Goal: Task Accomplishment & Management: Complete application form

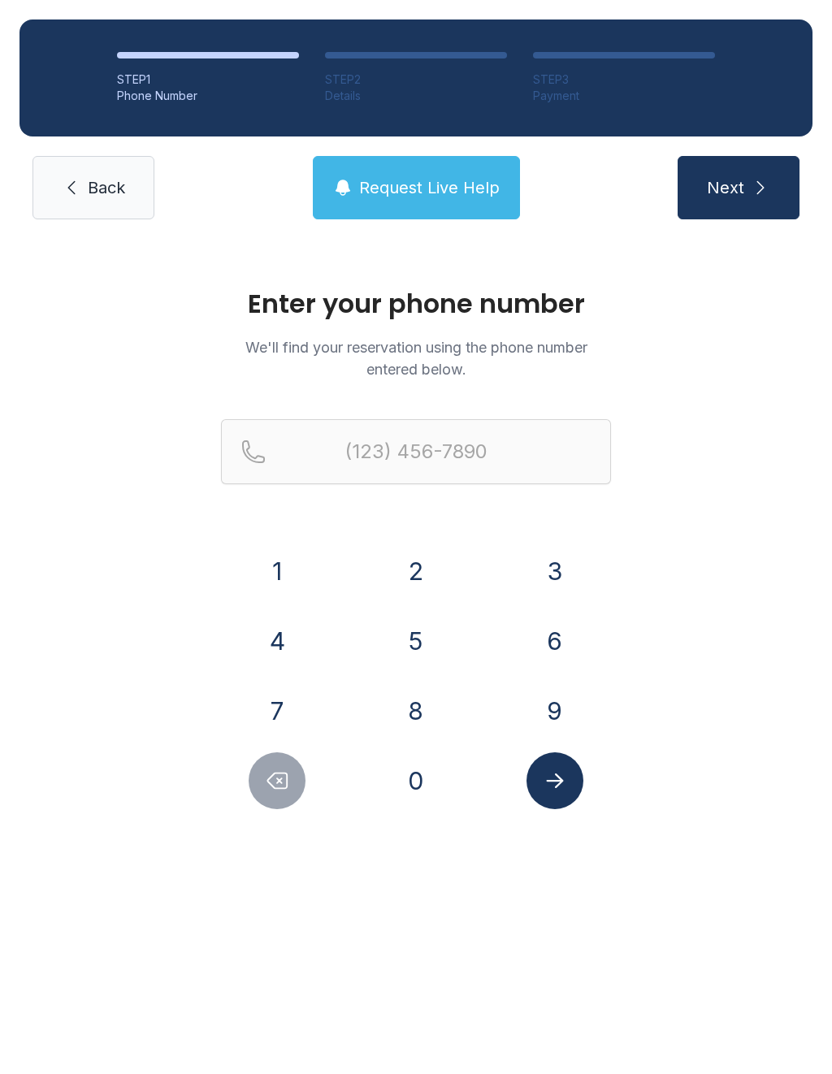
click at [542, 573] on button "3" at bounding box center [554, 570] width 57 height 57
click at [412, 778] on button "0" at bounding box center [415, 780] width 57 height 57
click at [565, 563] on button "3" at bounding box center [554, 570] width 57 height 57
click at [548, 715] on button "9" at bounding box center [554, 710] width 57 height 57
click at [547, 715] on button "9" at bounding box center [554, 710] width 57 height 57
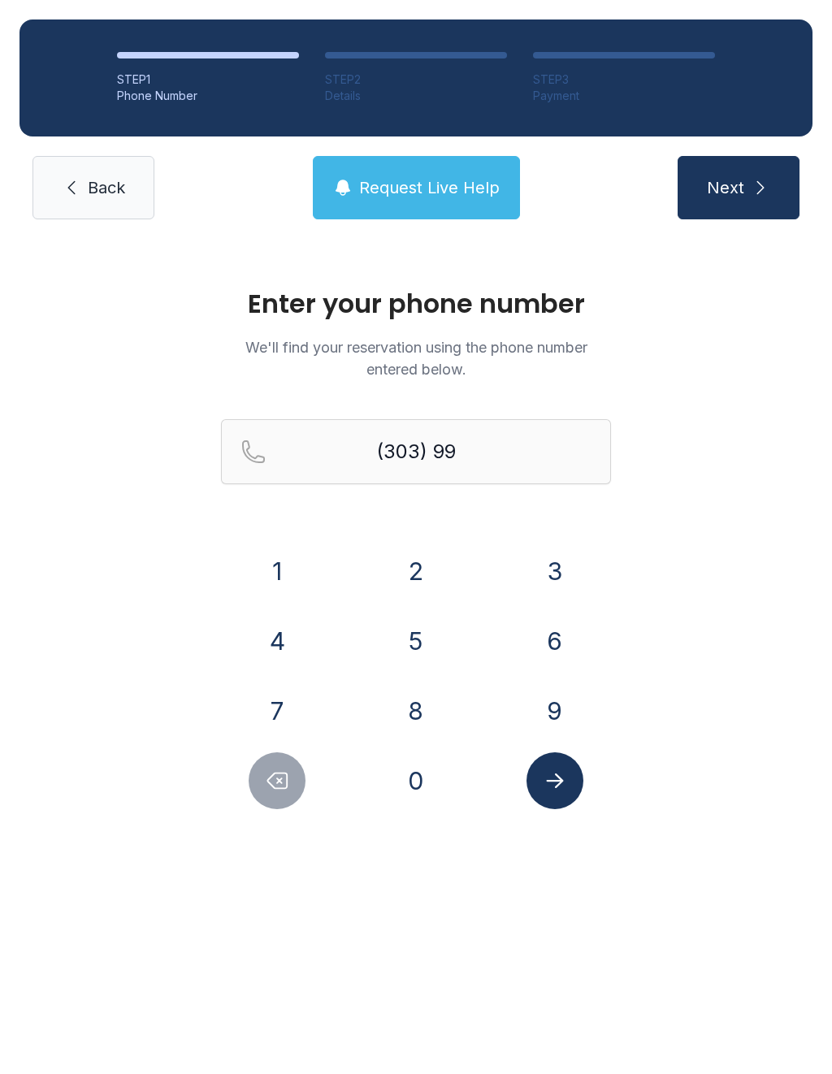
click at [418, 797] on button "0" at bounding box center [415, 780] width 57 height 57
click at [266, 572] on button "1" at bounding box center [277, 570] width 57 height 57
click at [287, 663] on button "4" at bounding box center [277, 640] width 57 height 57
click at [279, 695] on button "7" at bounding box center [277, 710] width 57 height 57
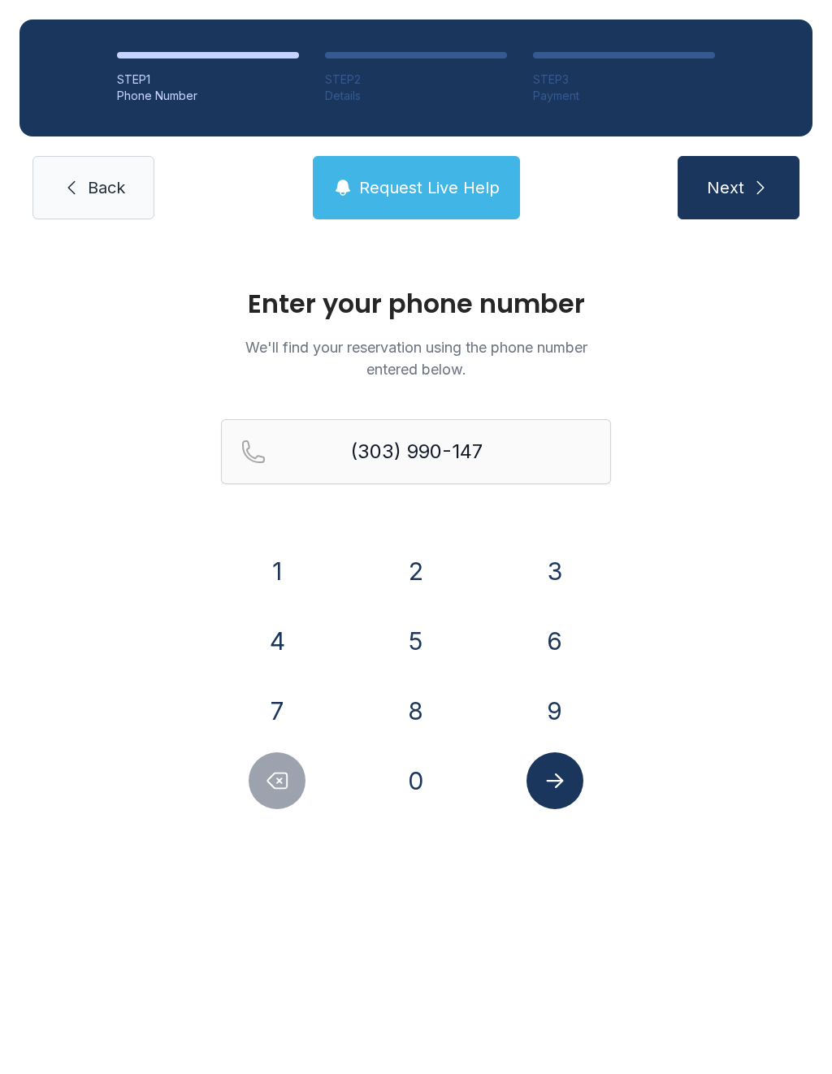
type input "[PHONE_NUMBER]"
click at [577, 781] on button "Submit lookup form" at bounding box center [554, 780] width 57 height 57
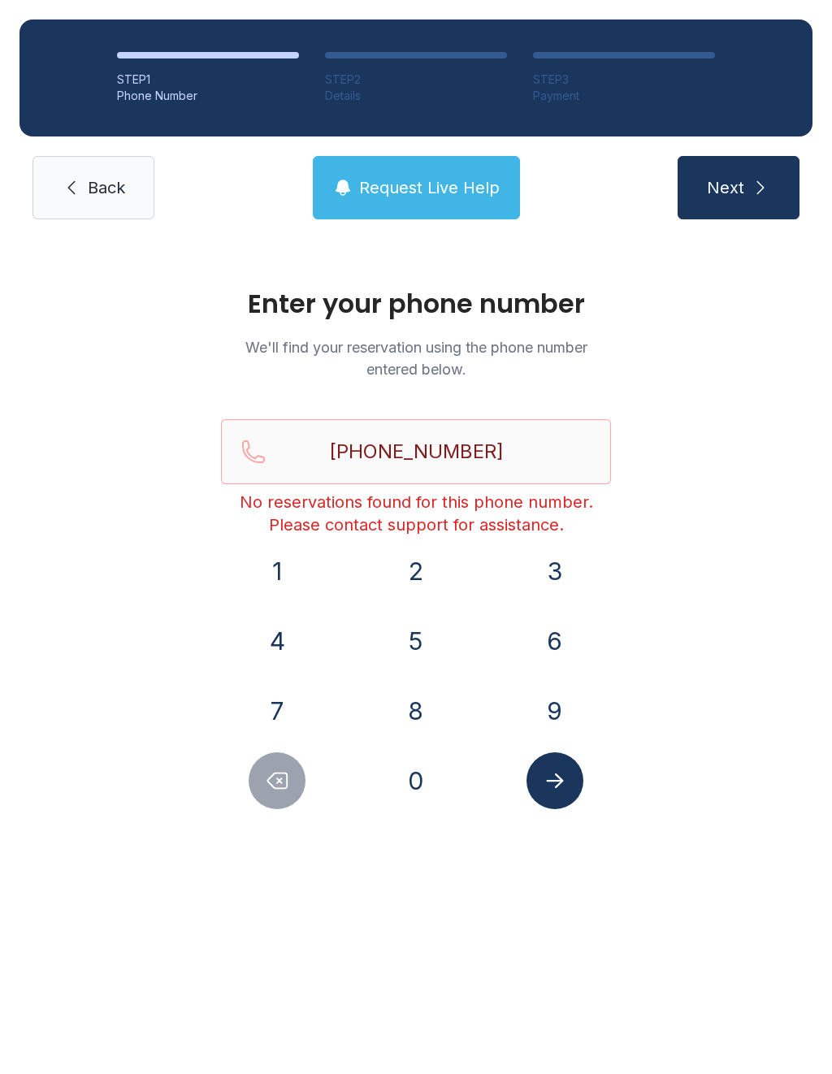
click at [97, 179] on span "Back" at bounding box center [106, 187] width 37 height 23
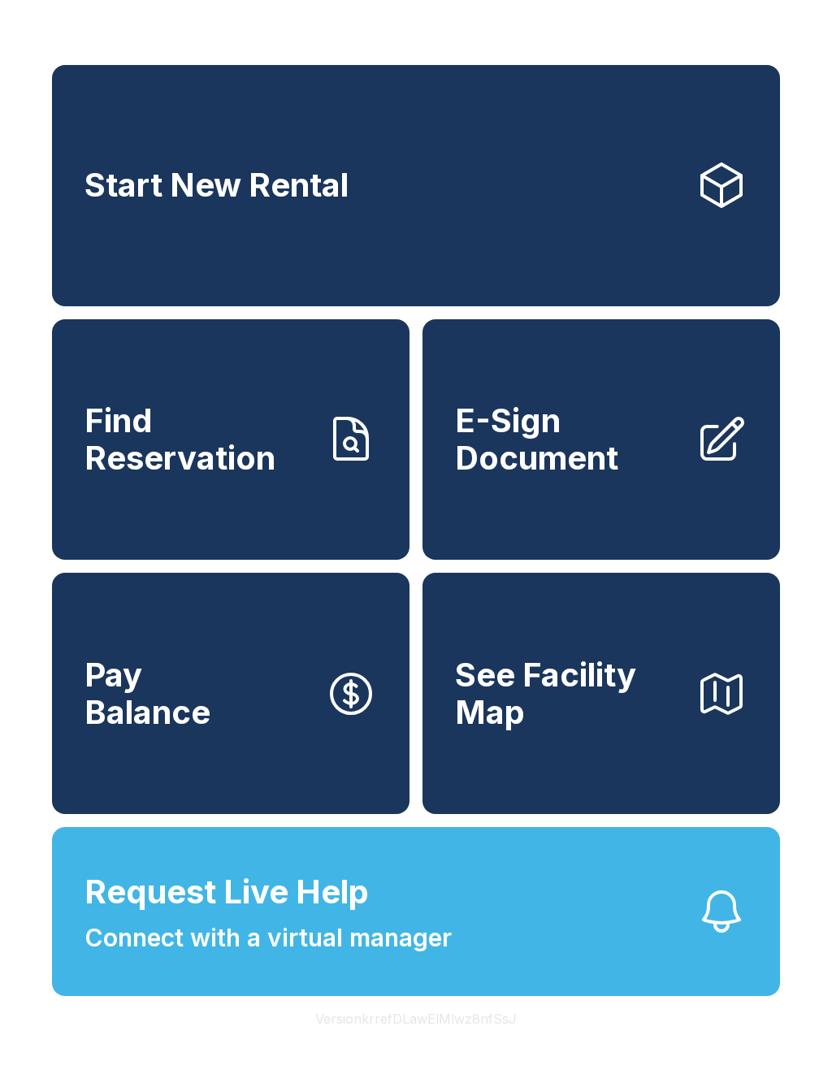
click at [659, 476] on span "E-Sign Document" at bounding box center [568, 439] width 227 height 74
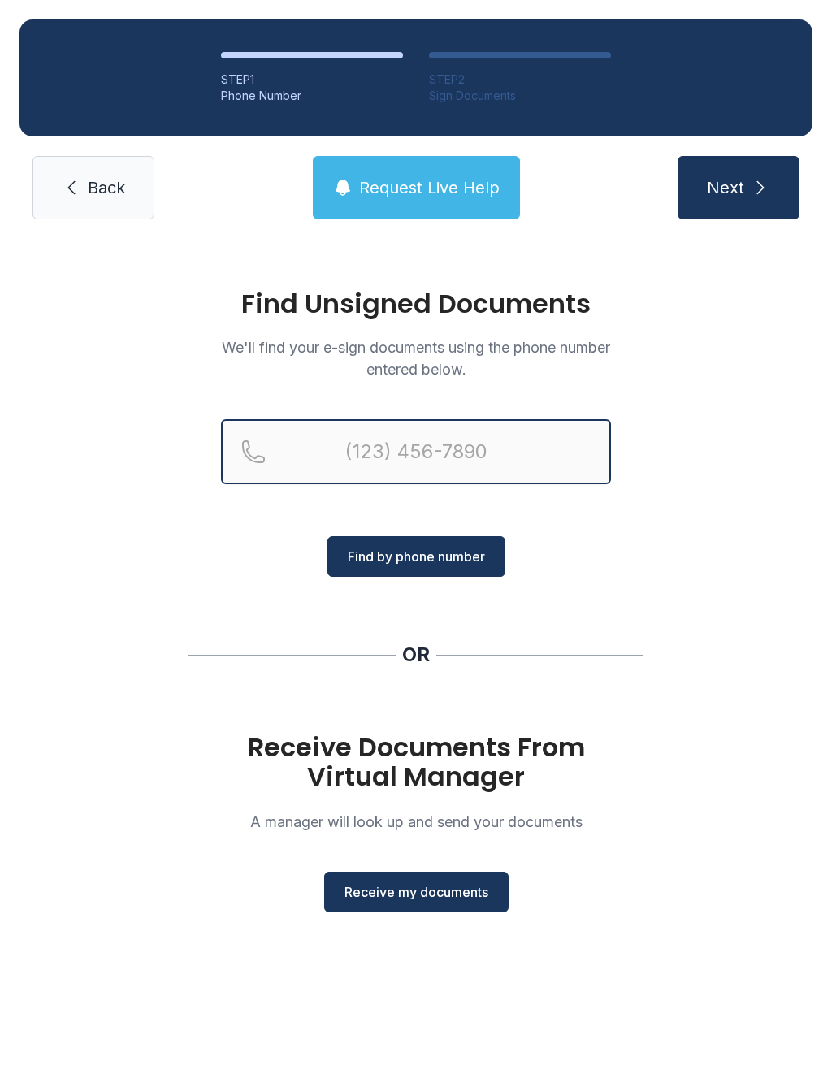
click at [544, 427] on input "Reservation phone number" at bounding box center [416, 451] width 390 height 65
type input "[PHONE_NUMBER]"
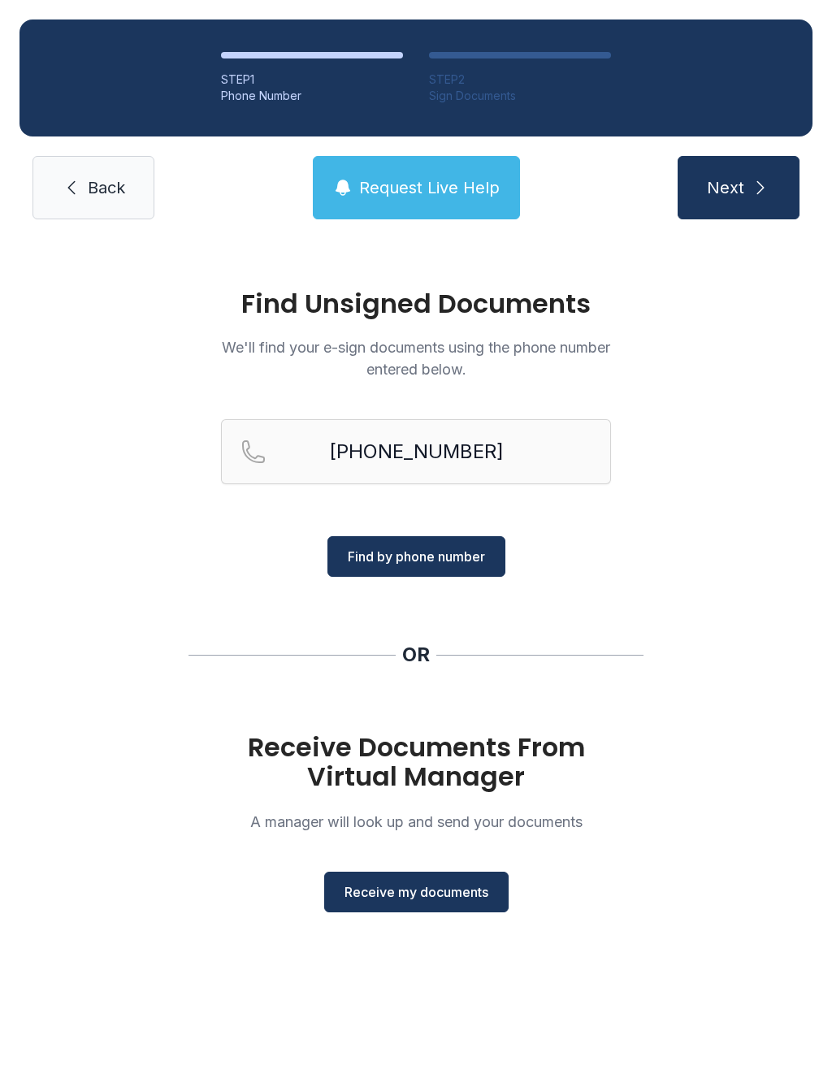
click at [473, 561] on span "Find by phone number" at bounding box center [416, 556] width 137 height 19
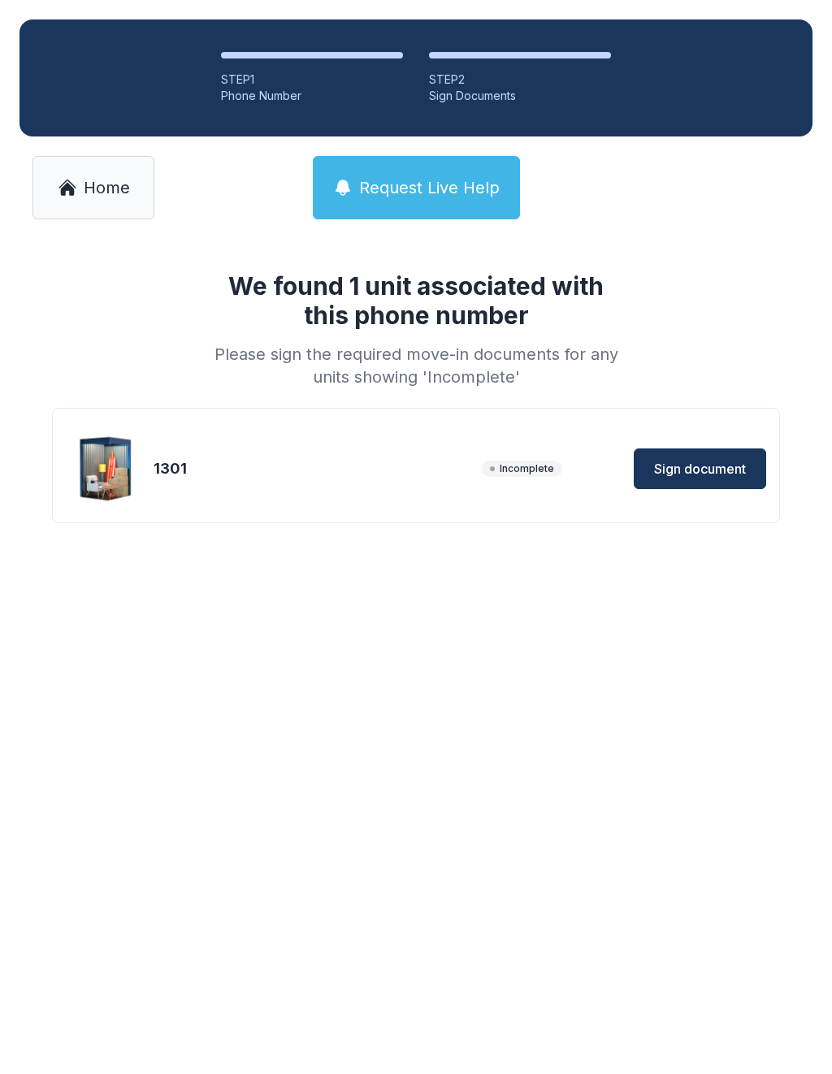
click at [693, 479] on button "Sign document" at bounding box center [699, 468] width 132 height 41
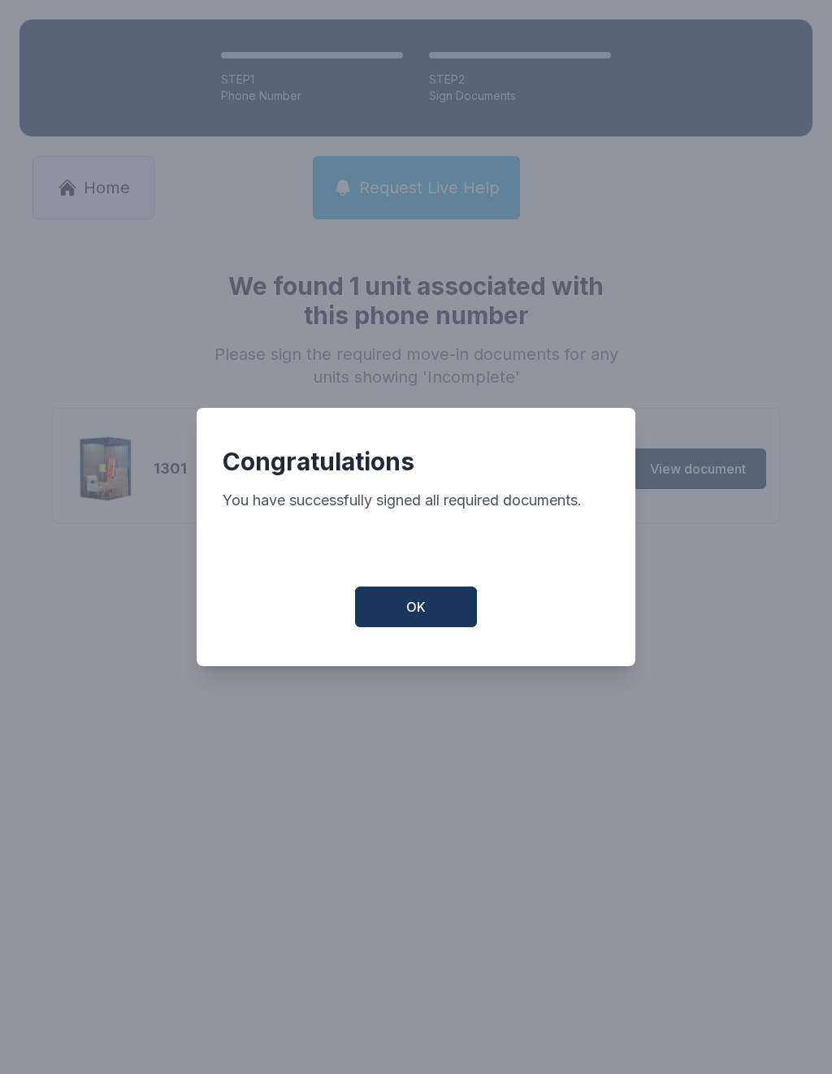
click at [435, 622] on button "OK" at bounding box center [416, 606] width 122 height 41
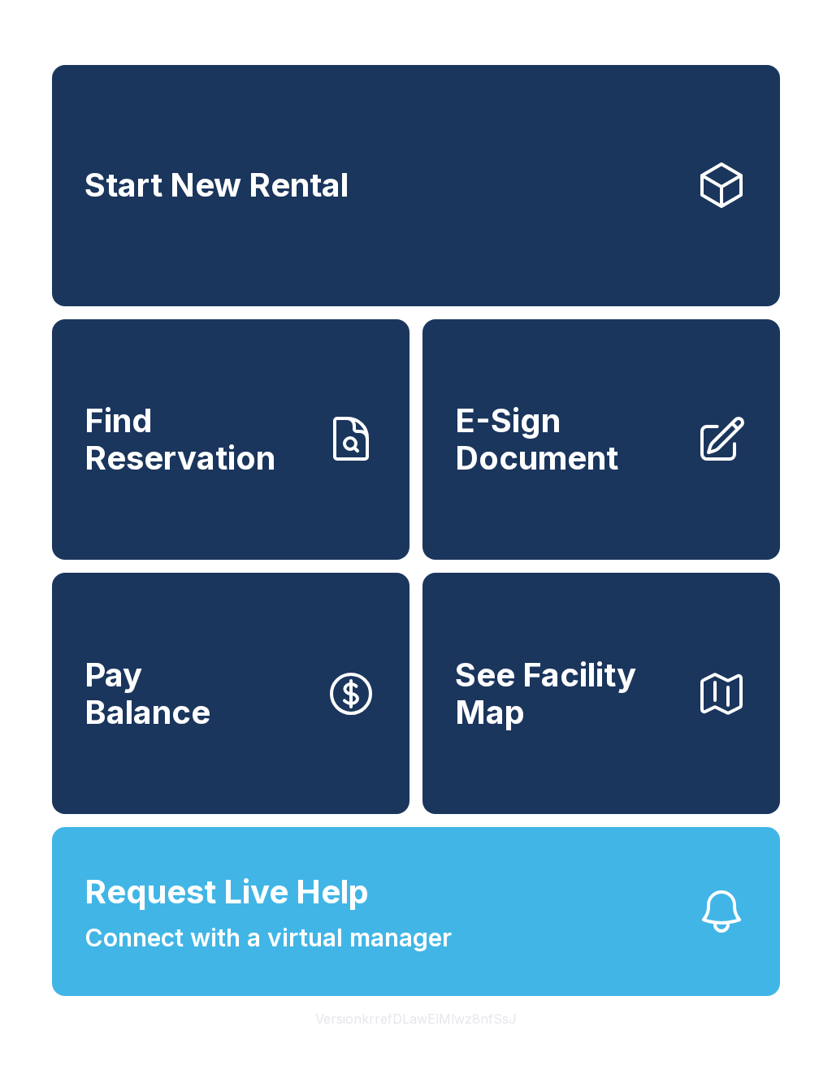
click at [288, 470] on span "Find Reservation" at bounding box center [197, 439] width 227 height 74
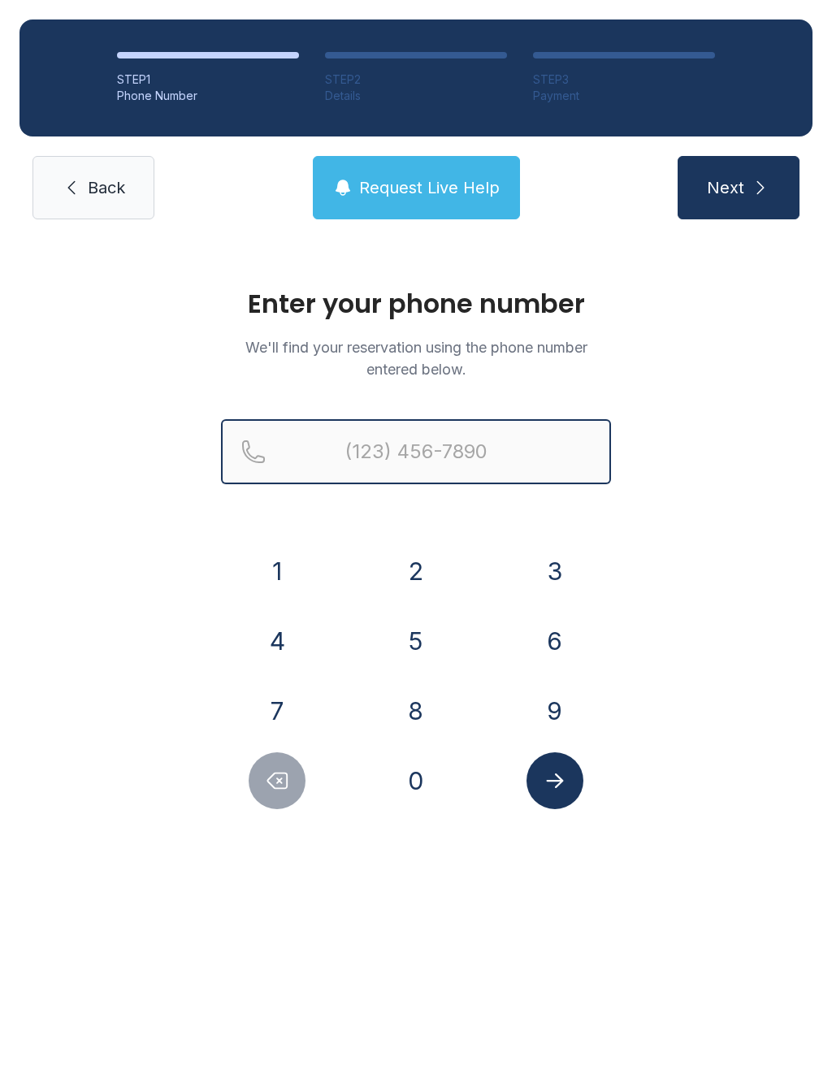
click at [486, 454] on input "Reservation phone number" at bounding box center [416, 451] width 390 height 65
type input "("
click at [110, 183] on span "Back" at bounding box center [106, 187] width 37 height 23
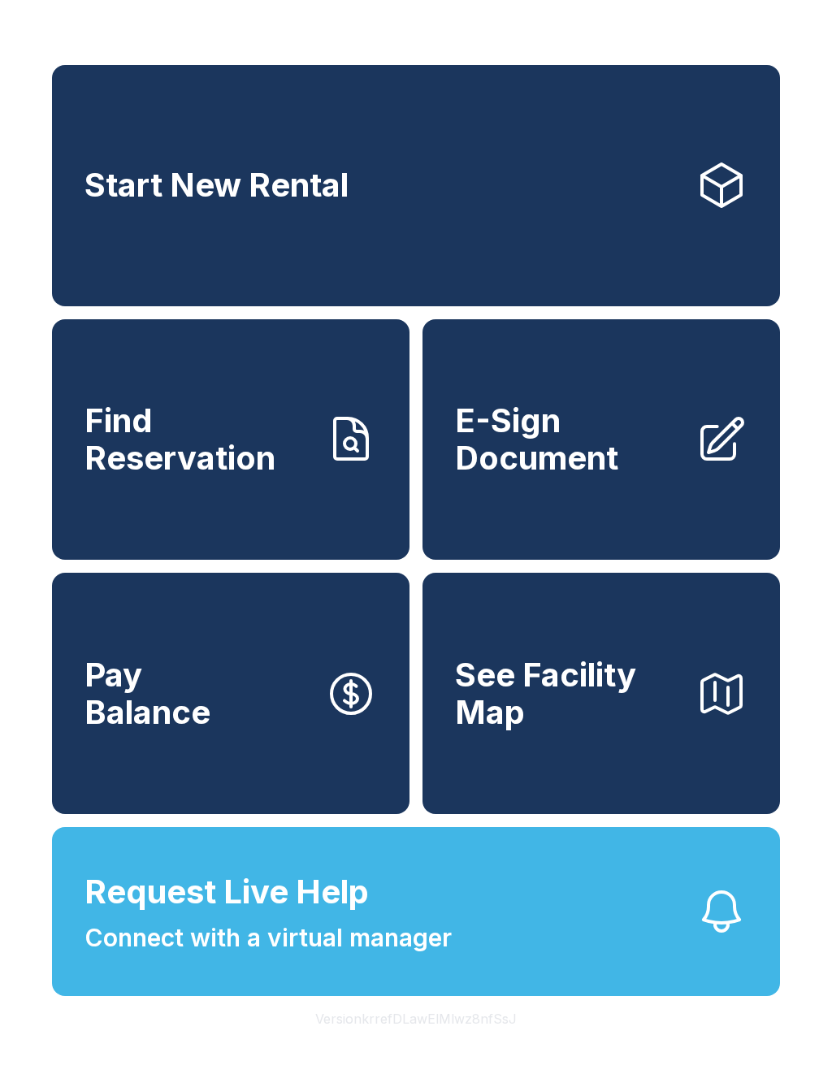
click at [282, 426] on span "Find Reservation" at bounding box center [197, 439] width 227 height 74
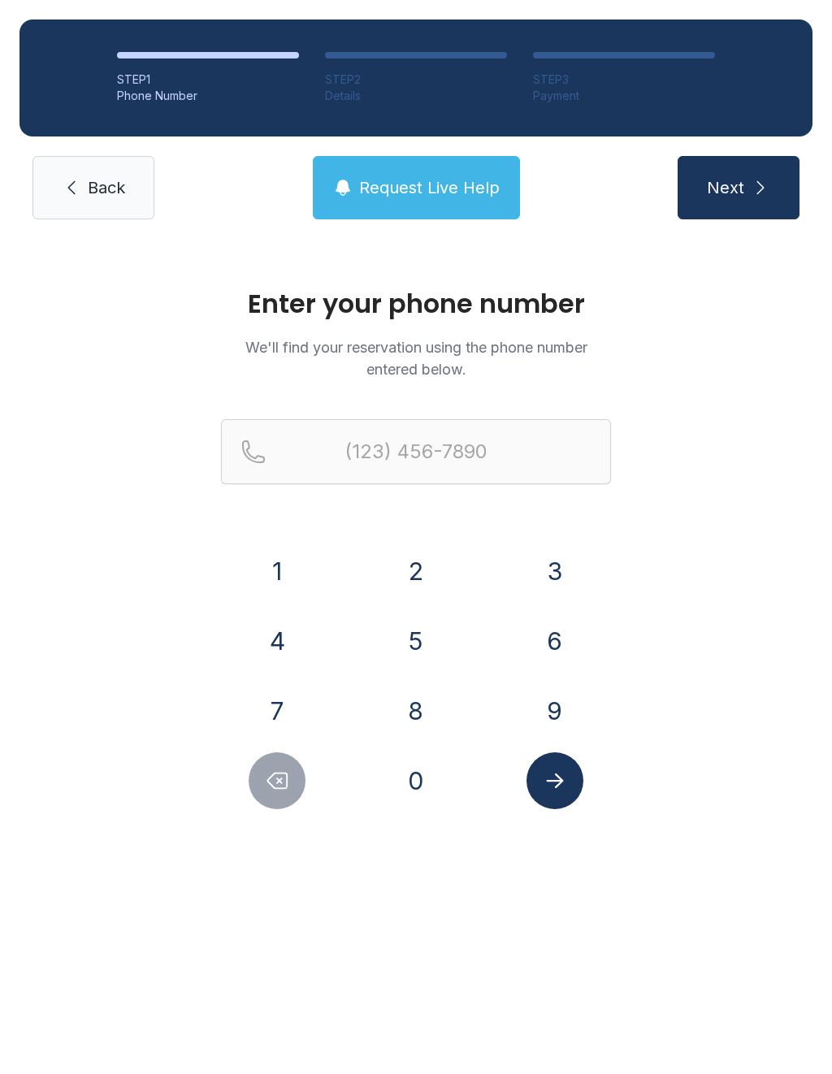
click at [562, 572] on button "3" at bounding box center [554, 570] width 57 height 57
click at [416, 776] on button "0" at bounding box center [415, 780] width 57 height 57
click at [543, 559] on button "3" at bounding box center [554, 570] width 57 height 57
click at [548, 707] on button "9" at bounding box center [554, 710] width 57 height 57
click at [547, 707] on button "9" at bounding box center [554, 710] width 57 height 57
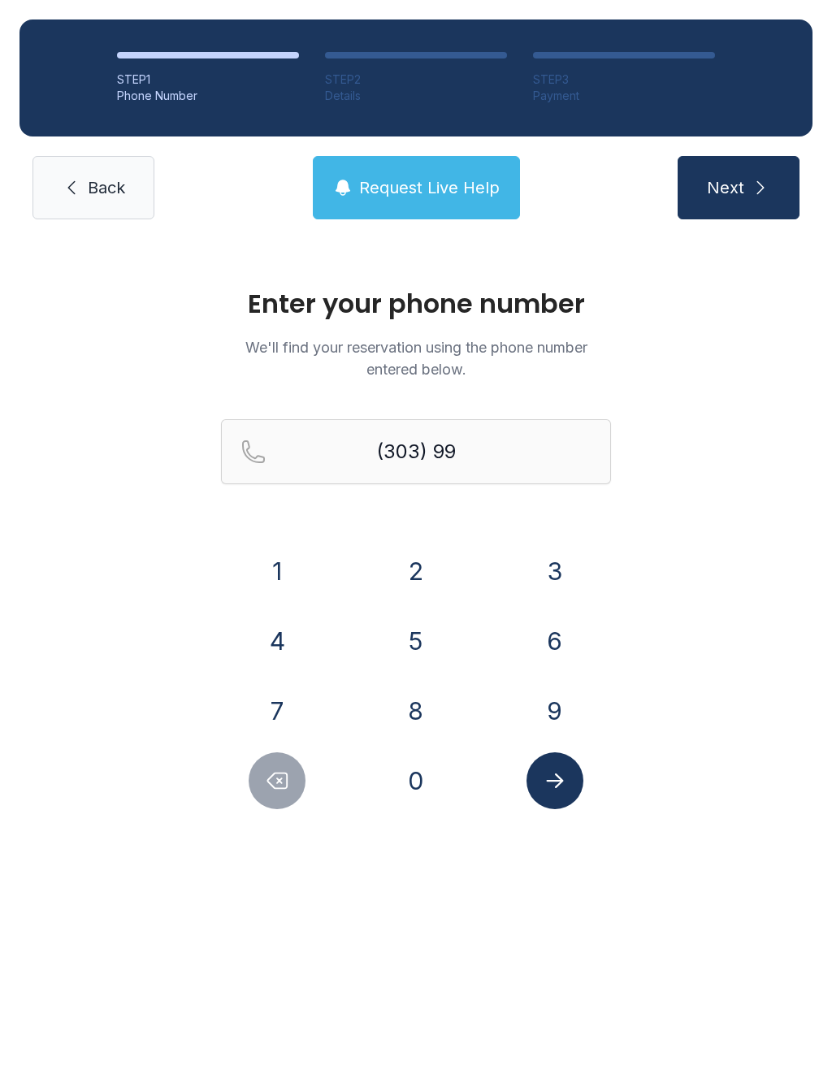
click at [426, 778] on button "0" at bounding box center [415, 780] width 57 height 57
click at [284, 554] on button "1" at bounding box center [277, 570] width 57 height 57
click at [289, 644] on button "4" at bounding box center [277, 640] width 57 height 57
click at [276, 702] on button "7" at bounding box center [277, 710] width 57 height 57
click at [275, 702] on button "7" at bounding box center [277, 710] width 57 height 57
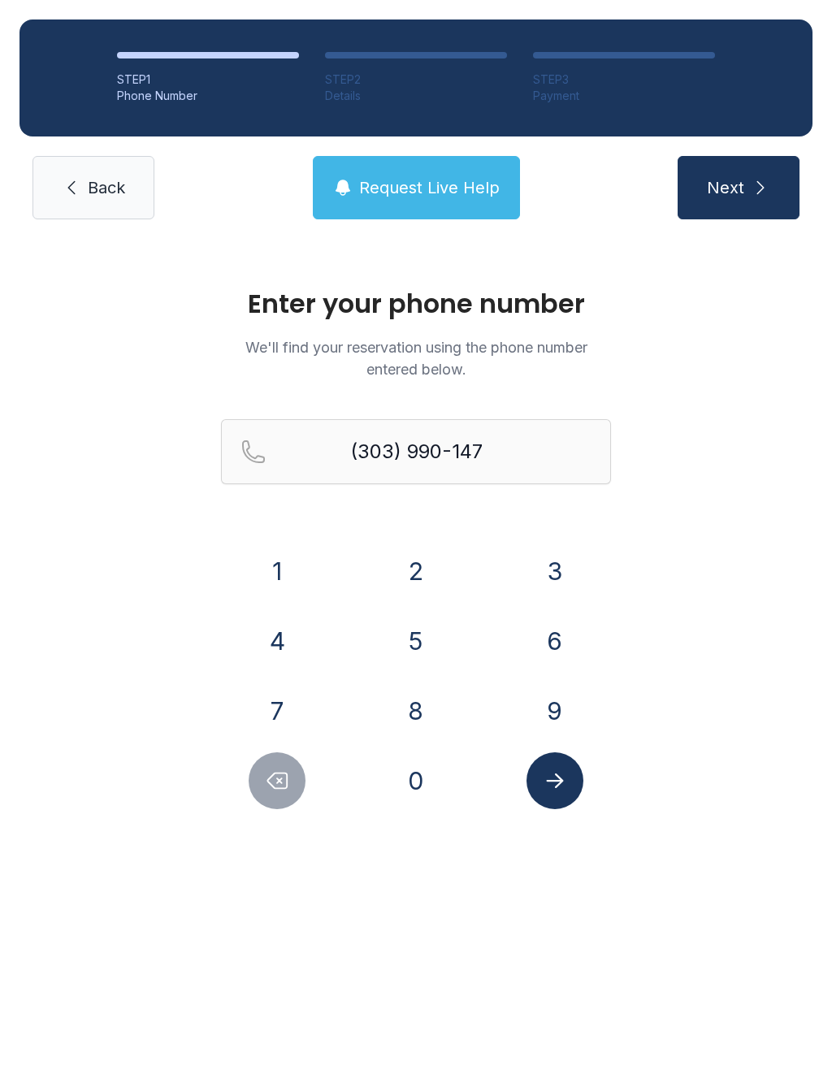
type input "[PHONE_NUMBER]"
click at [563, 807] on button "Submit lookup form" at bounding box center [554, 780] width 57 height 57
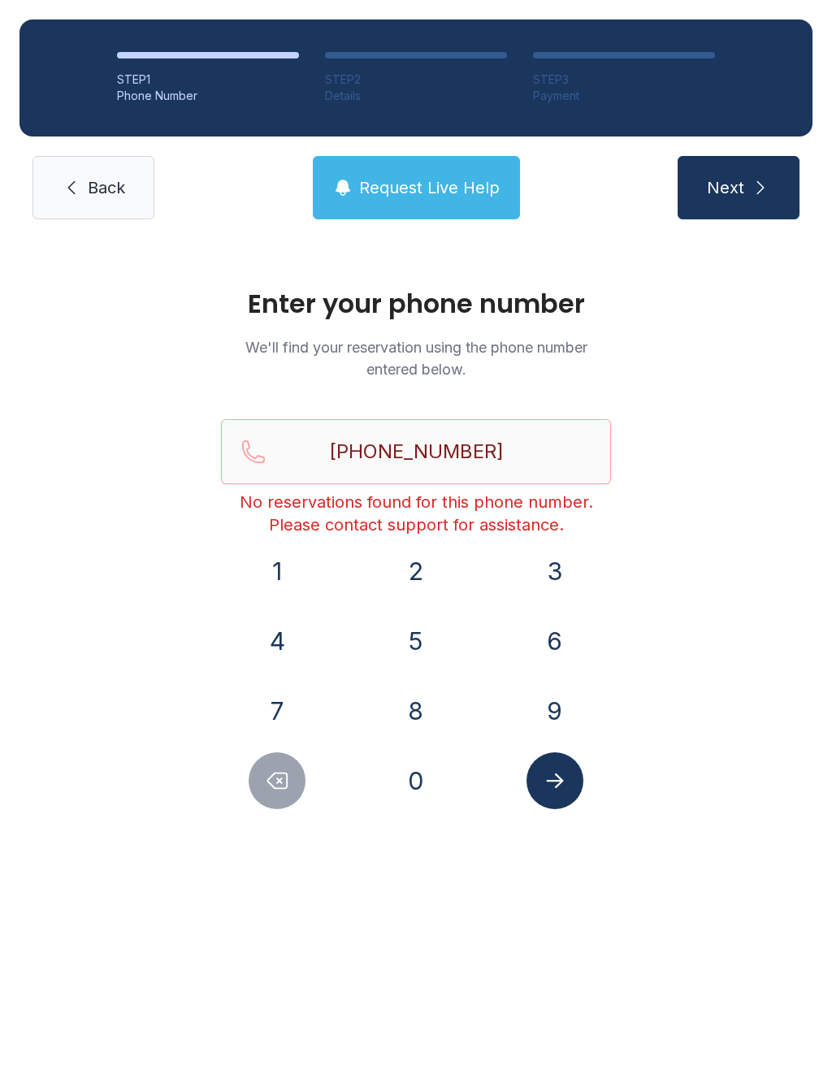
click at [560, 779] on icon "Submit lookup form" at bounding box center [554, 780] width 17 height 15
click at [96, 188] on span "Back" at bounding box center [106, 187] width 37 height 23
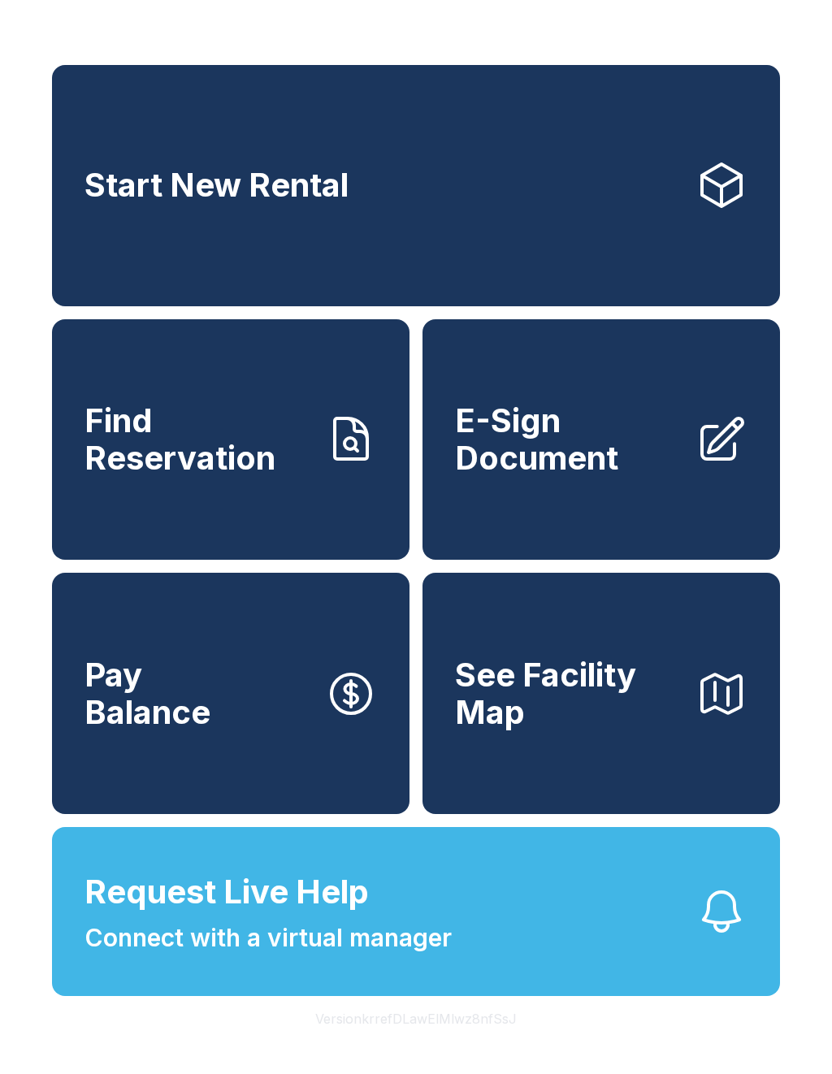
click at [300, 512] on link "Find Reservation" at bounding box center [230, 439] width 357 height 241
